Goal: Information Seeking & Learning: Learn about a topic

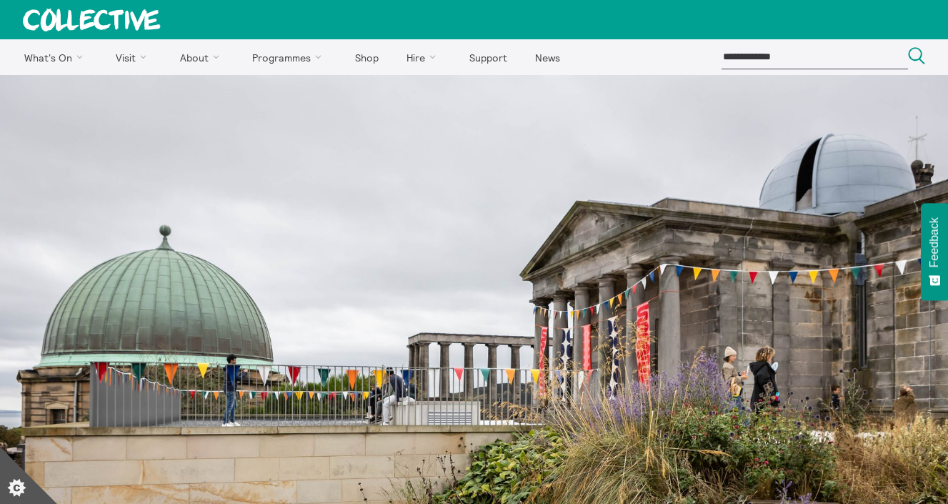
click at [73, 27] on icon at bounding box center [91, 20] width 136 height 22
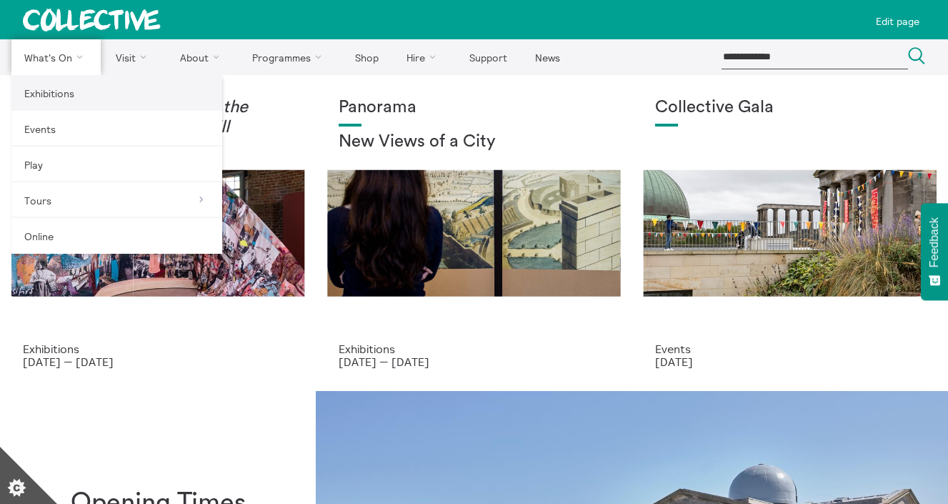
click at [73, 96] on link "Exhibitions" at bounding box center [116, 93] width 211 height 36
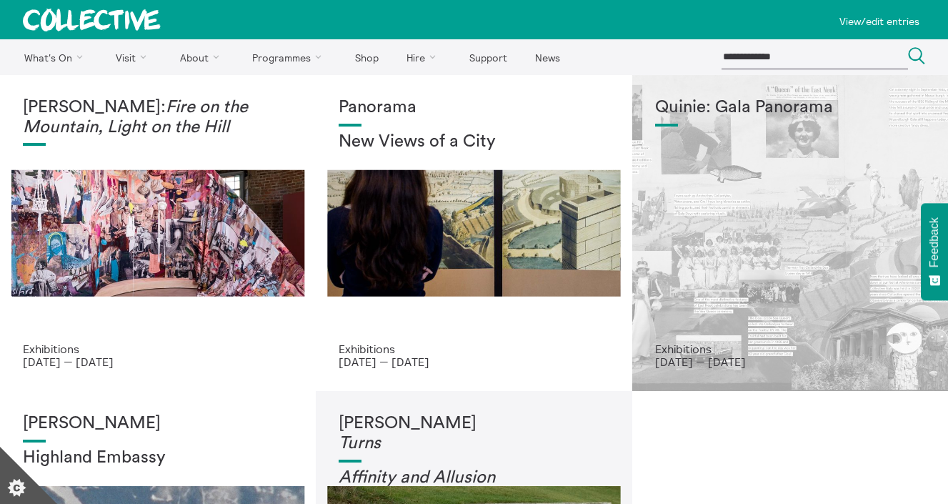
click at [707, 196] on div "Quinie: Gala Panorama" at bounding box center [790, 220] width 270 height 244
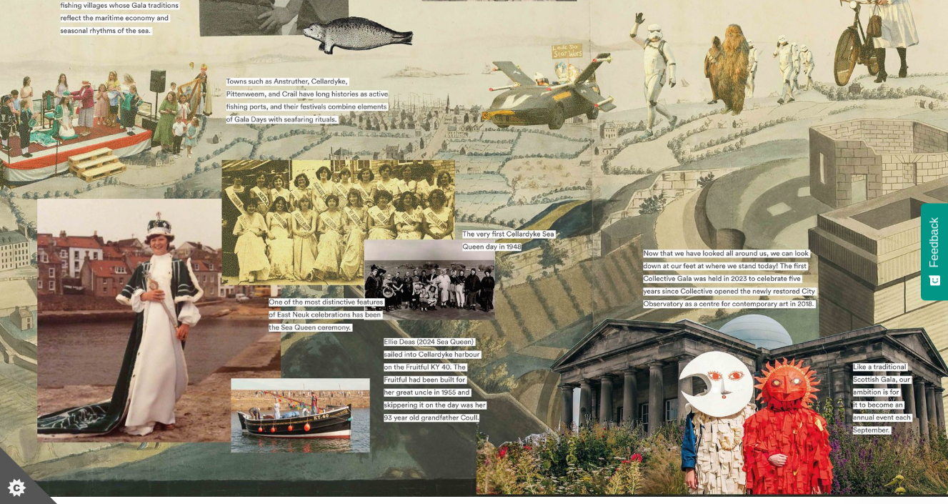
scroll to position [252, 0]
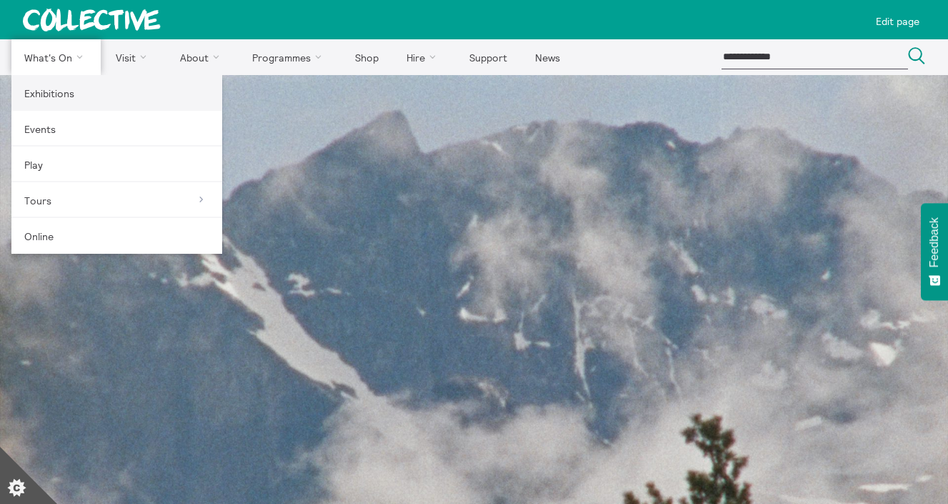
click at [64, 99] on link "Exhibitions" at bounding box center [116, 93] width 211 height 36
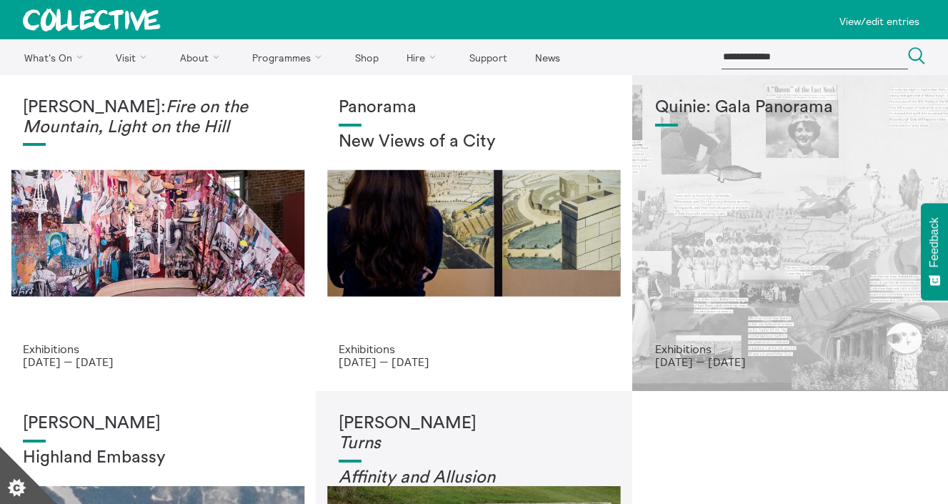
click at [657, 198] on div "Quinie: Gala Panorama" at bounding box center [790, 220] width 270 height 244
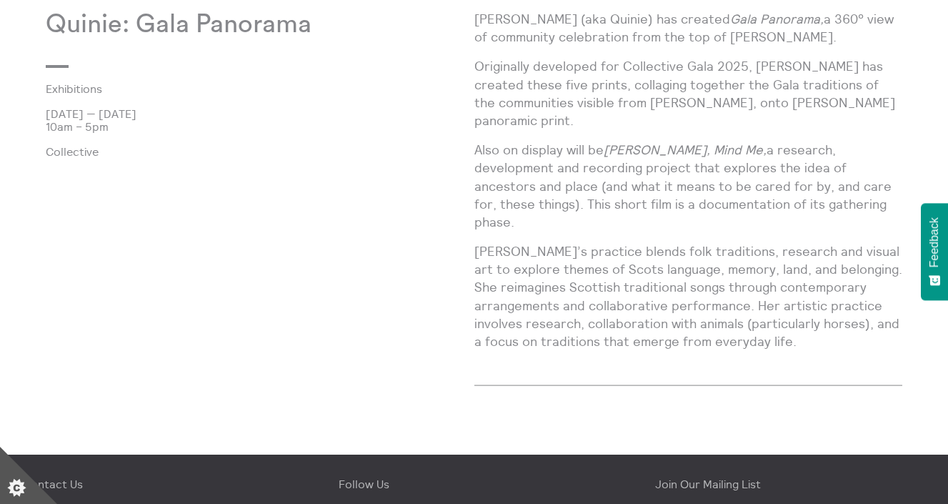
scroll to position [819, 0]
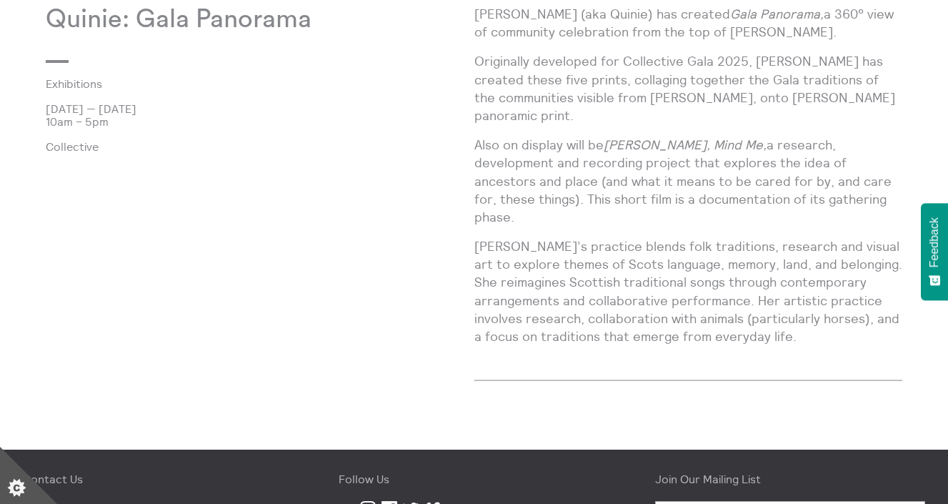
drag, startPoint x: 794, startPoint y: 180, endPoint x: 543, endPoint y: 81, distance: 269.5
click at [543, 81] on div "[PERSON_NAME] (aka Quinie) has created Gala Panorama, a 360° view of community …" at bounding box center [688, 181] width 429 height 352
copy div "collaging together the Gala traditions of the communities visible from [PERSON_…"
